Goal: Information Seeking & Learning: Learn about a topic

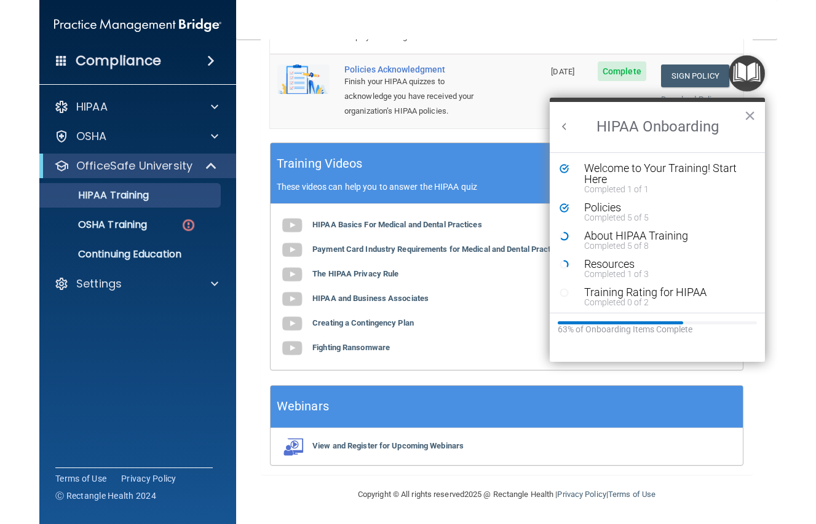
scroll to position [331, 0]
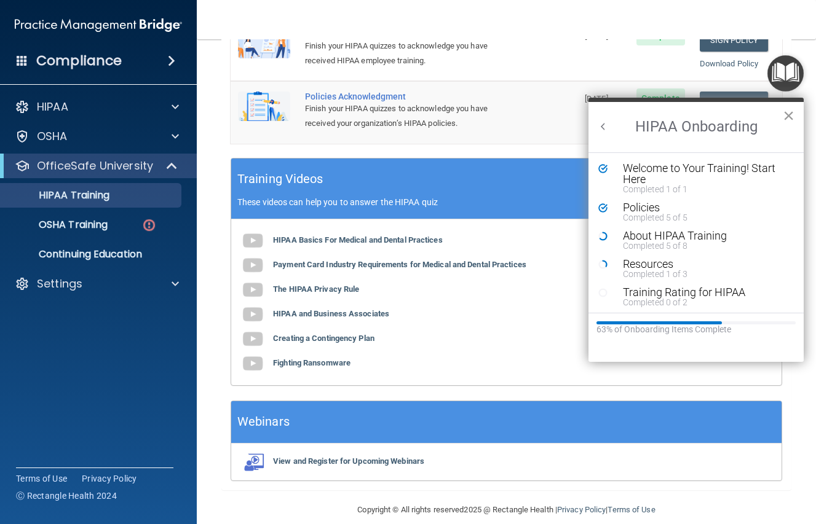
click at [789, 117] on button "×" at bounding box center [789, 116] width 12 height 20
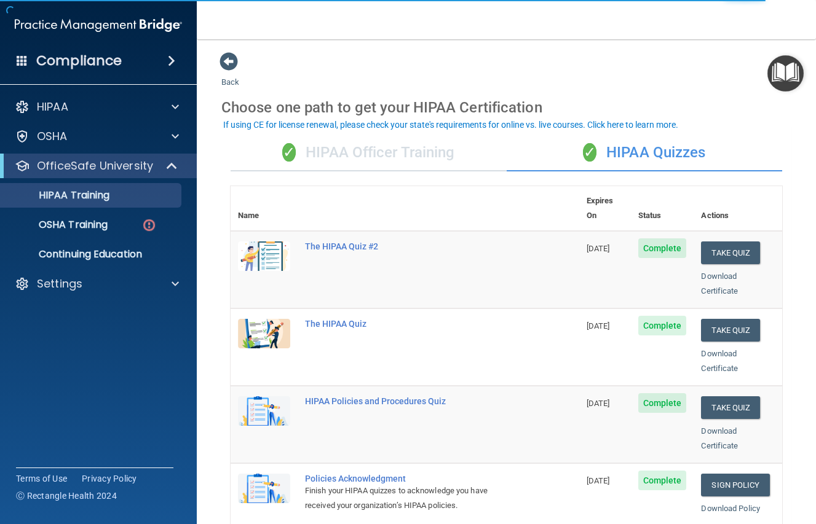
click at [784, 85] on img "Open Resource Center" at bounding box center [785, 73] width 36 height 36
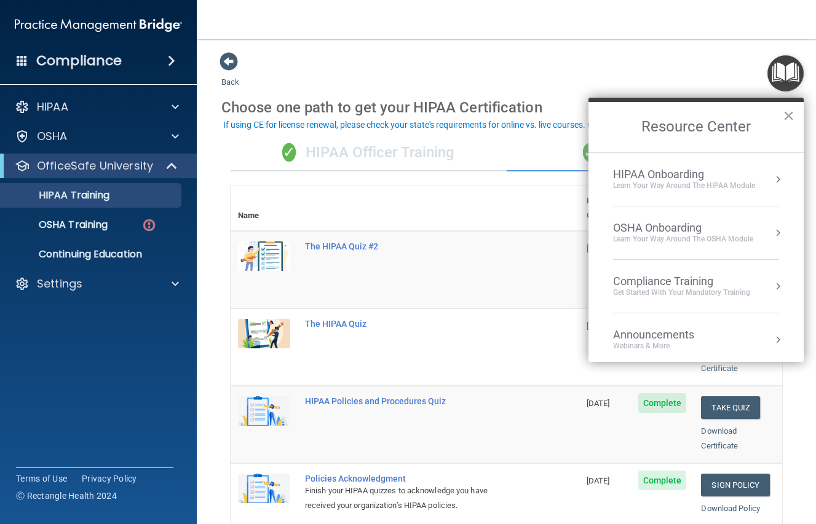
click at [733, 181] on div "Learn Your Way around the HIPAA module" at bounding box center [684, 186] width 142 height 10
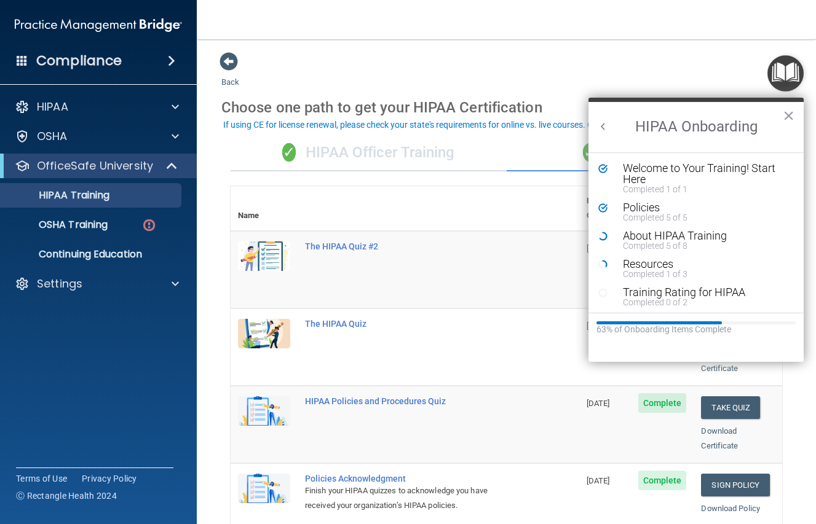
click at [362, 143] on div "✓ HIPAA Officer Training" at bounding box center [369, 153] width 276 height 37
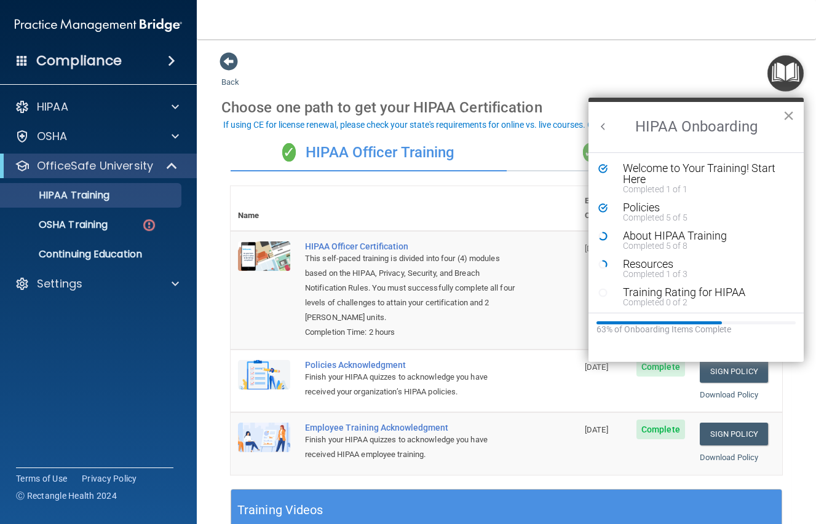
click at [787, 120] on button "×" at bounding box center [789, 116] width 12 height 20
